Goal: Task Accomplishment & Management: Manage account settings

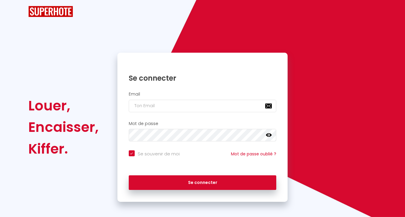
checkbox input "true"
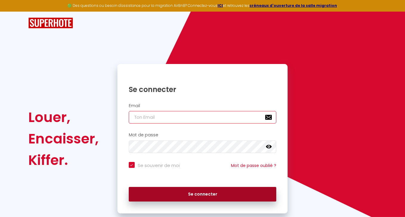
type input "[EMAIL_ADDRESS][DOMAIN_NAME]"
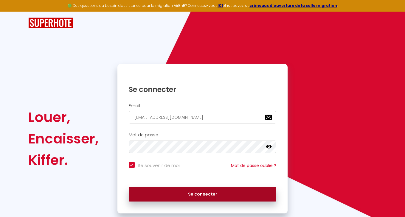
click at [197, 195] on button "Se connecter" at bounding box center [203, 194] width 148 height 15
checkbox input "true"
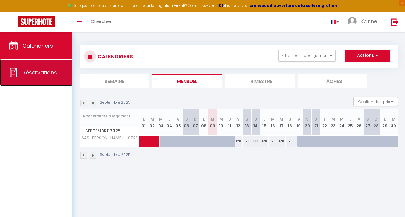
click at [43, 75] on span "Réservations" at bounding box center [39, 72] width 35 height 7
select select "not_cancelled"
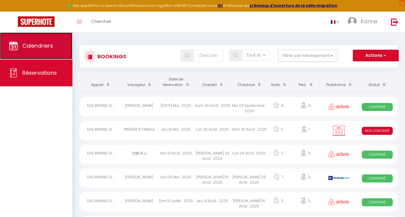
click at [49, 53] on link "Calendriers" at bounding box center [36, 45] width 72 height 27
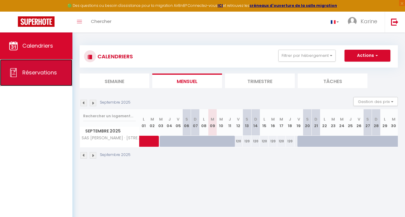
click at [32, 72] on span "Réservations" at bounding box center [39, 72] width 35 height 7
